Goal: Check status: Check status

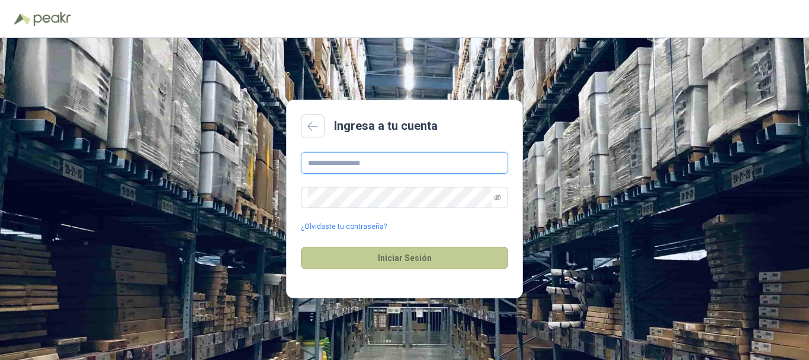
type input "**********"
click at [455, 252] on button "Iniciar Sesión" at bounding box center [404, 257] width 207 height 23
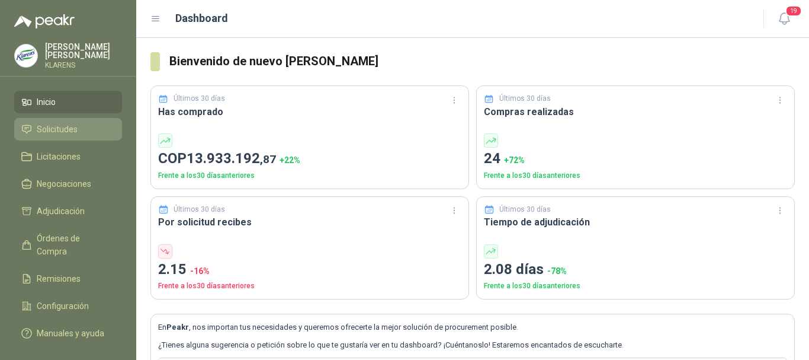
click at [108, 131] on li "Solicitudes" at bounding box center [68, 129] width 94 height 13
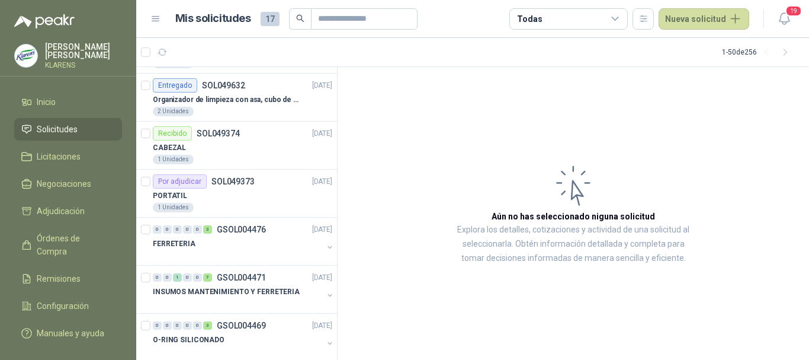
scroll to position [474, 0]
click at [254, 287] on p "INSUMOS MANTENIMIENTO Y FERRETERIA" at bounding box center [226, 291] width 147 height 11
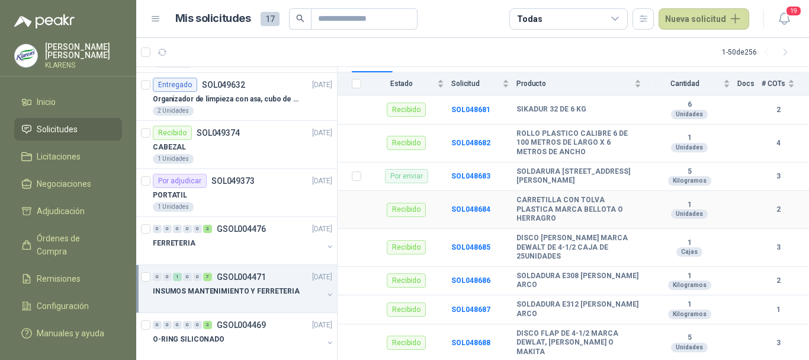
scroll to position [136, 0]
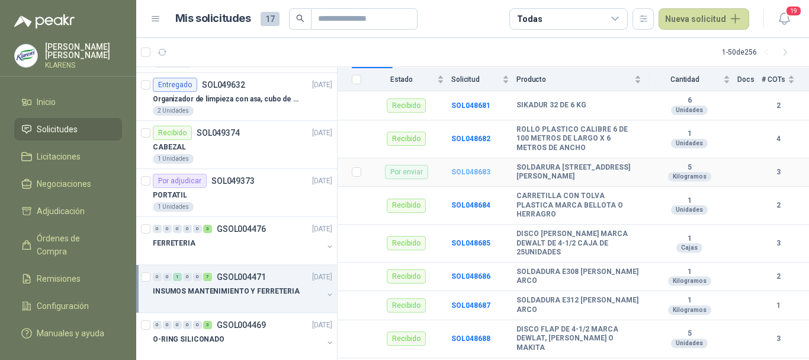
click at [473, 169] on b "SOL048683" at bounding box center [470, 172] width 39 height 8
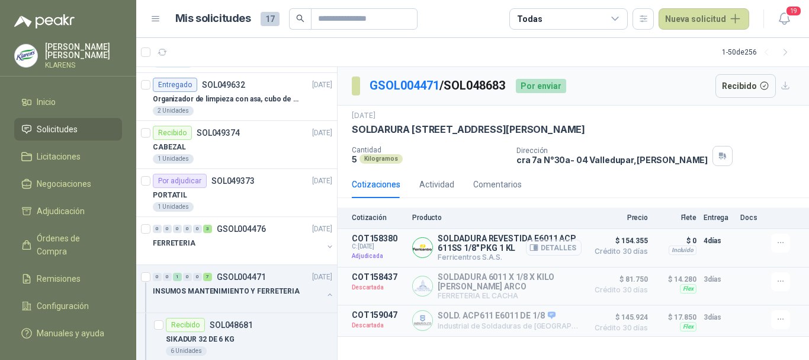
click at [560, 249] on button "Detalles" at bounding box center [554, 247] width 56 height 16
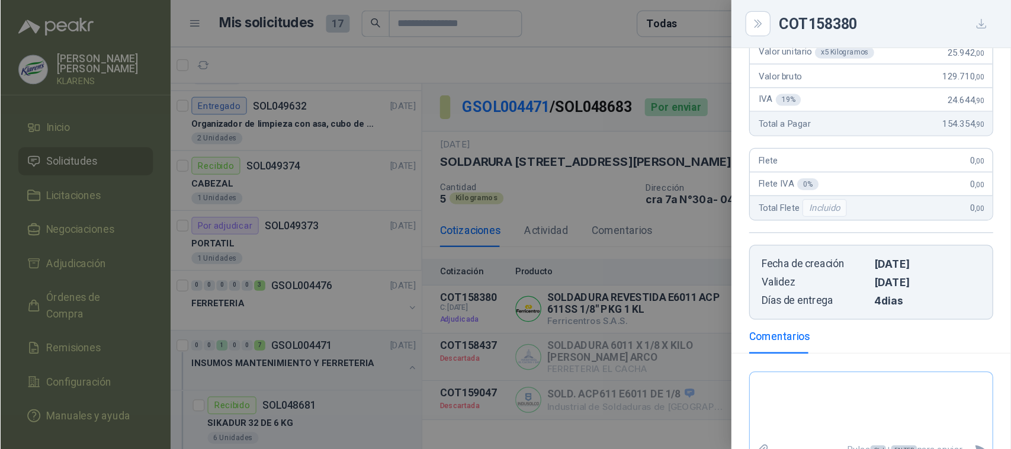
scroll to position [230, 0]
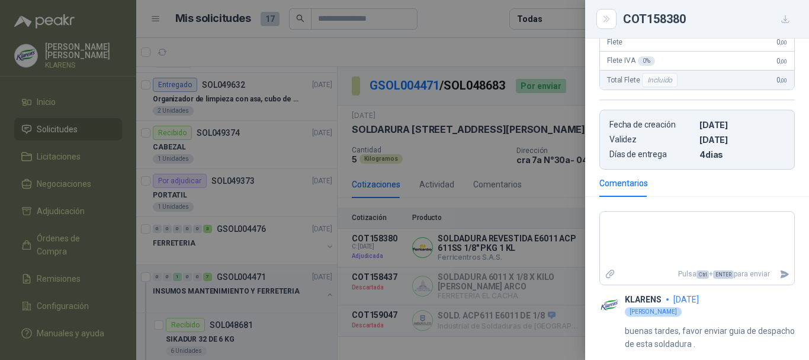
click at [522, 172] on div at bounding box center [404, 180] width 809 height 360
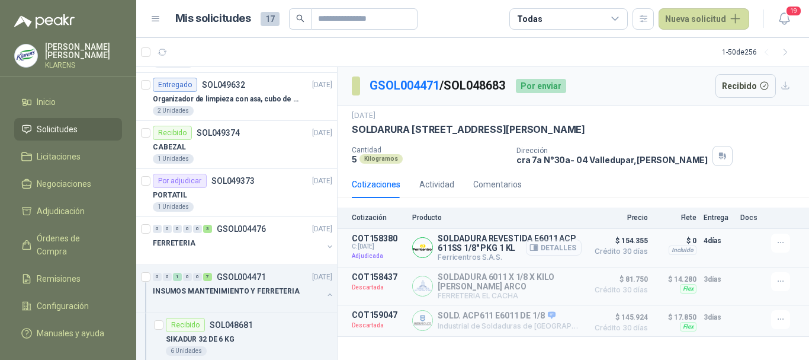
click at [562, 252] on button "Detalles" at bounding box center [554, 247] width 56 height 16
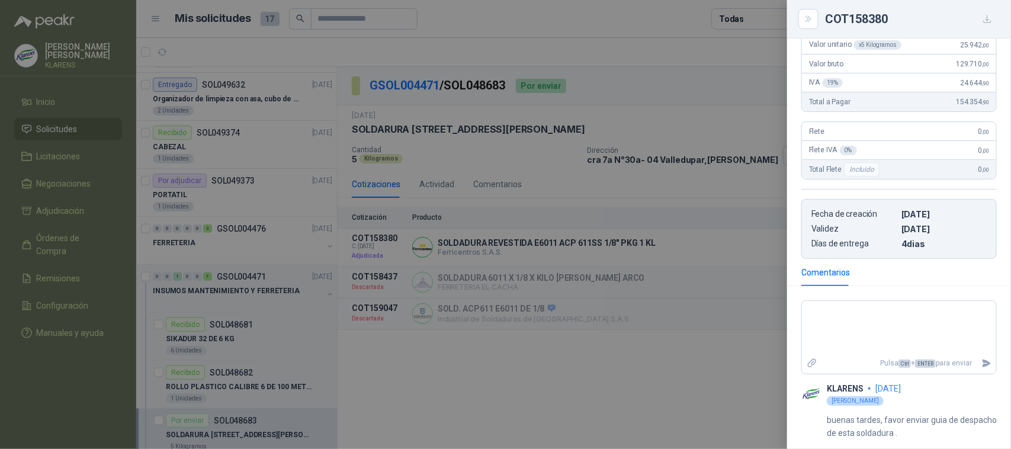
scroll to position [143, 0]
click at [650, 329] on div at bounding box center [505, 224] width 1011 height 449
